Goal: Information Seeking & Learning: Learn about a topic

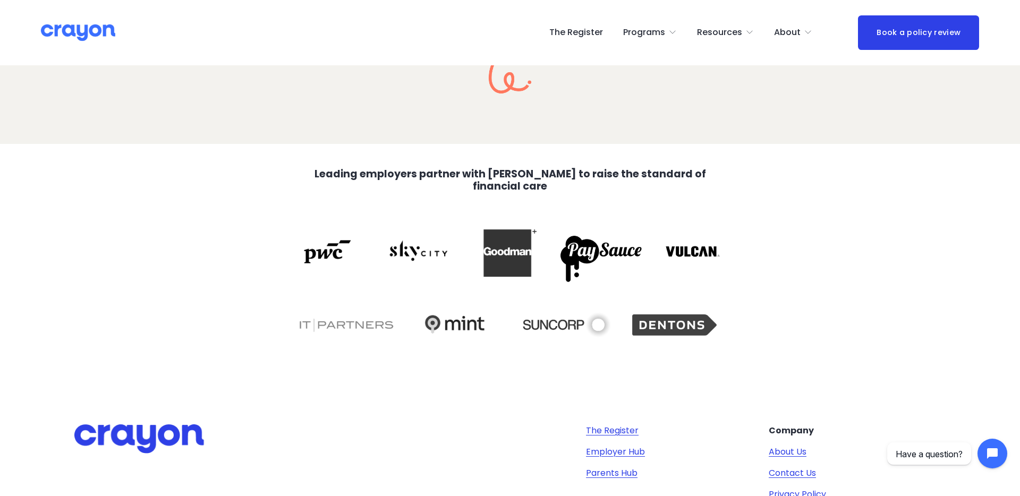
scroll to position [2117, 0]
click at [628, 252] on div at bounding box center [601, 251] width 89 height 68
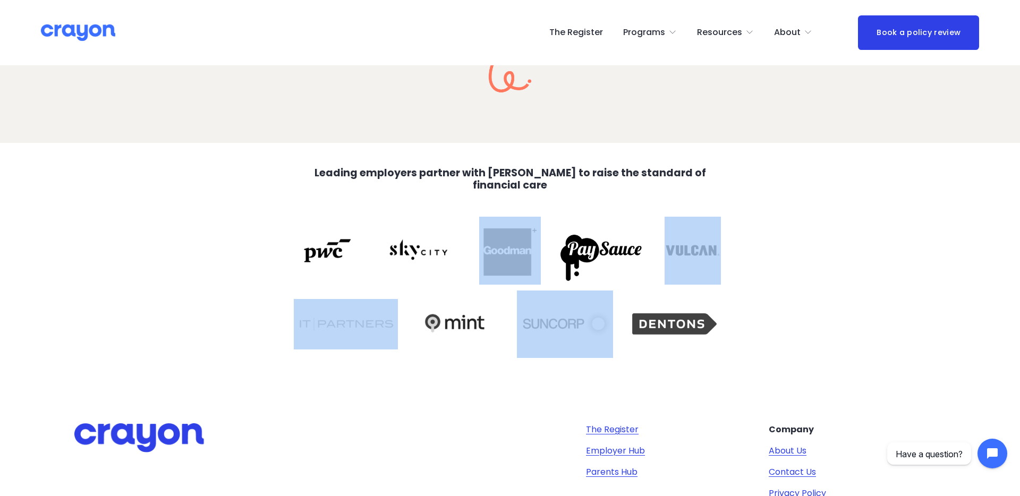
drag, startPoint x: 587, startPoint y: 250, endPoint x: 747, endPoint y: 255, distance: 160.0
click at [747, 255] on div "Leading employers partner with Crayon to raise the standard of financial care" at bounding box center [510, 263] width 1020 height 240
click at [826, 254] on div "Leading employers partner with Crayon to raise the standard of financial care" at bounding box center [510, 263] width 1020 height 240
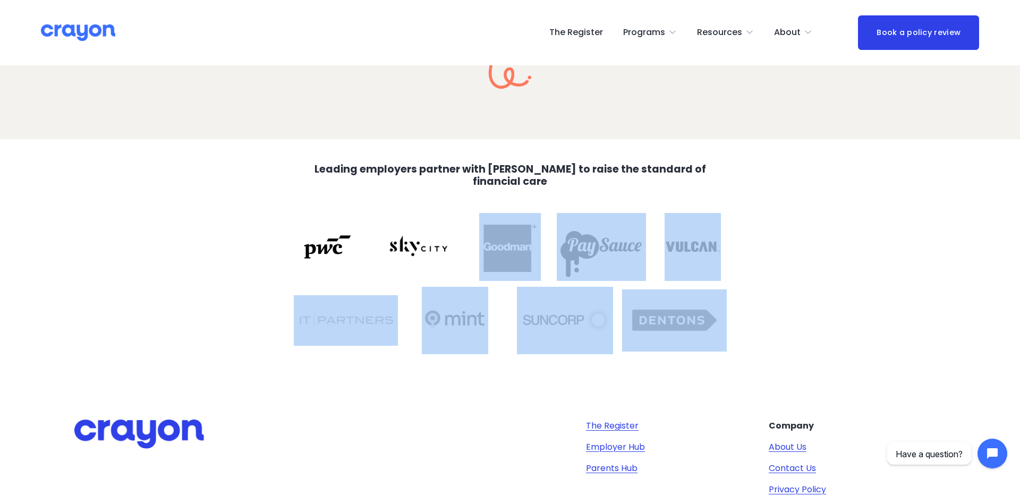
drag, startPoint x: 317, startPoint y: 228, endPoint x: 730, endPoint y: 319, distance: 422.6
click at [724, 318] on div "Leading employers partner with Crayon to raise the standard of financial care" at bounding box center [510, 259] width 1020 height 240
click at [810, 306] on div "Leading employers partner with Crayon to raise the standard of financial care" at bounding box center [510, 259] width 1020 height 240
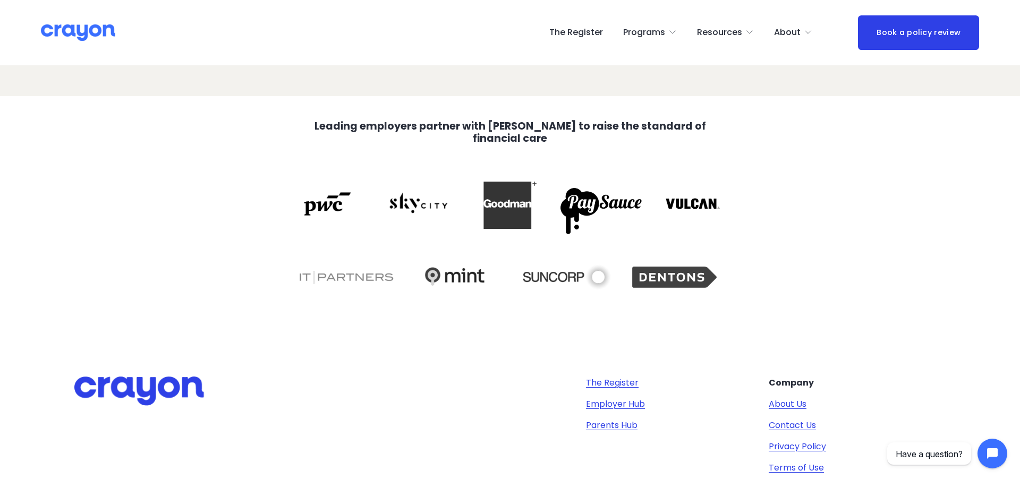
scroll to position [2252, 0]
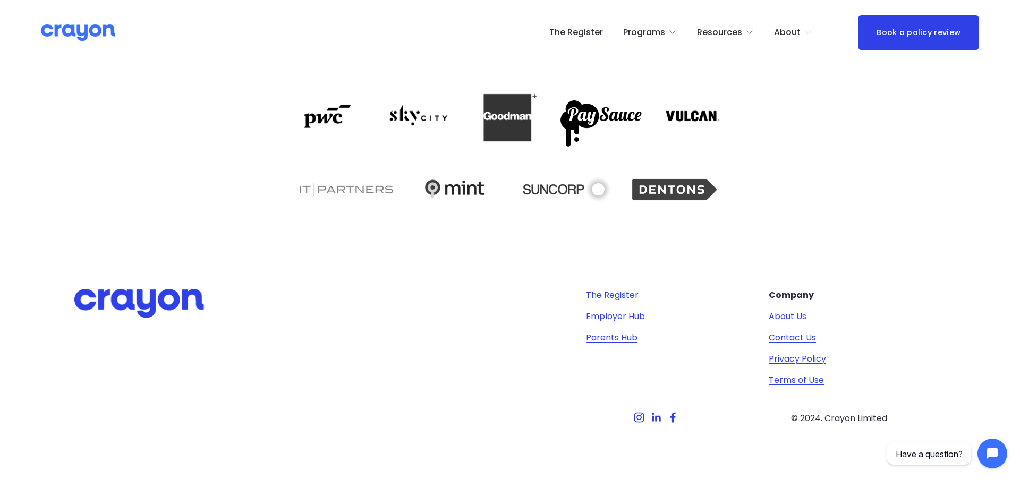
click at [775, 316] on link "About Us" at bounding box center [788, 316] width 38 height 13
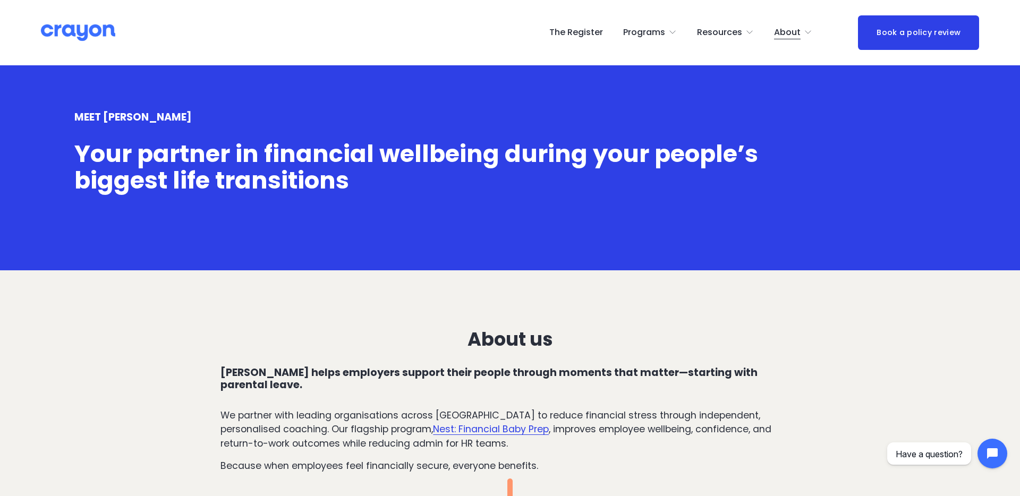
click at [890, 217] on p at bounding box center [509, 217] width 871 height 14
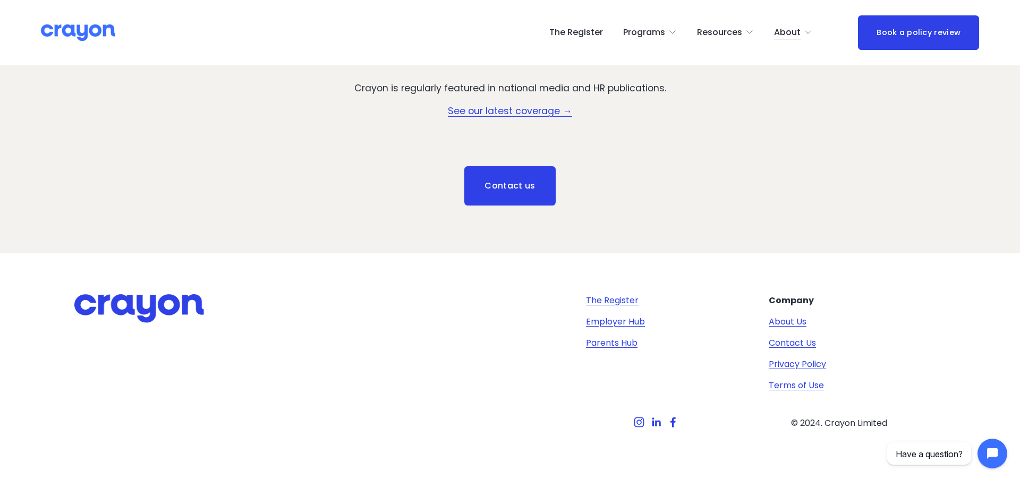
scroll to position [1607, 0]
